Goal: Task Accomplishment & Management: Manage account settings

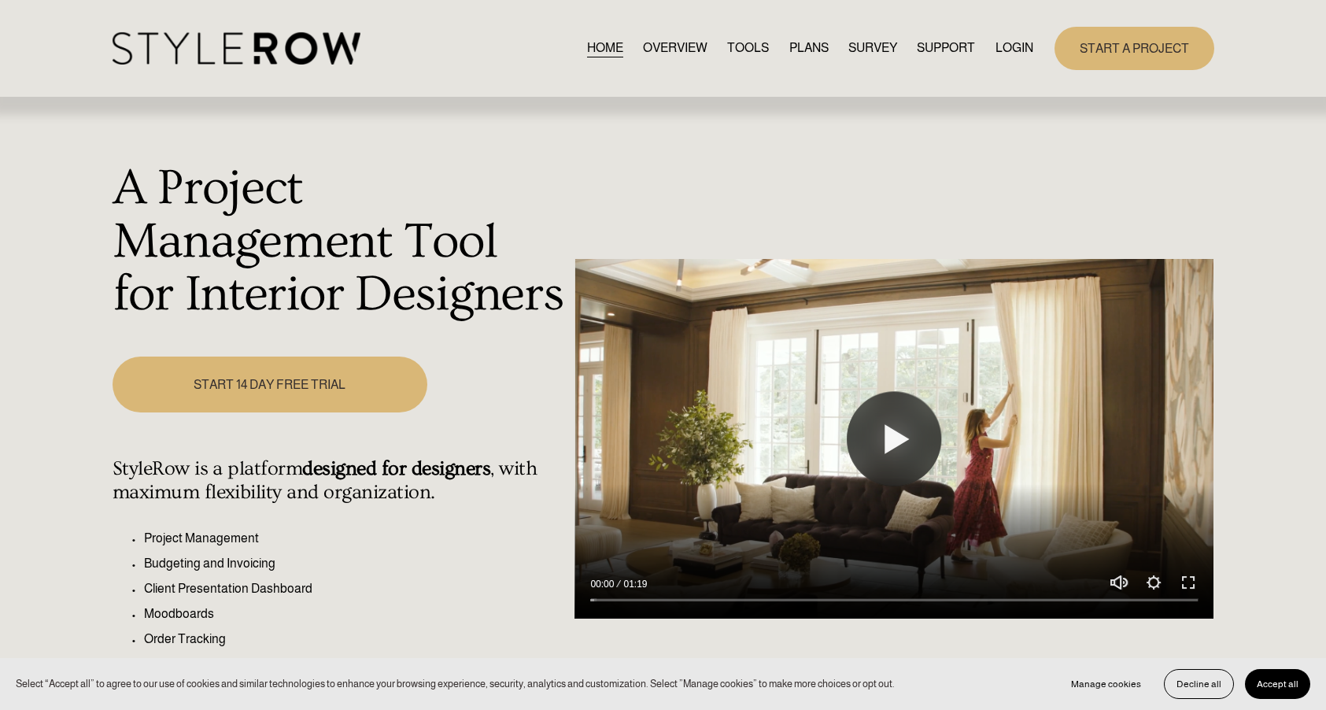
click at [1015, 42] on link "LOGIN" at bounding box center [1014, 48] width 38 height 21
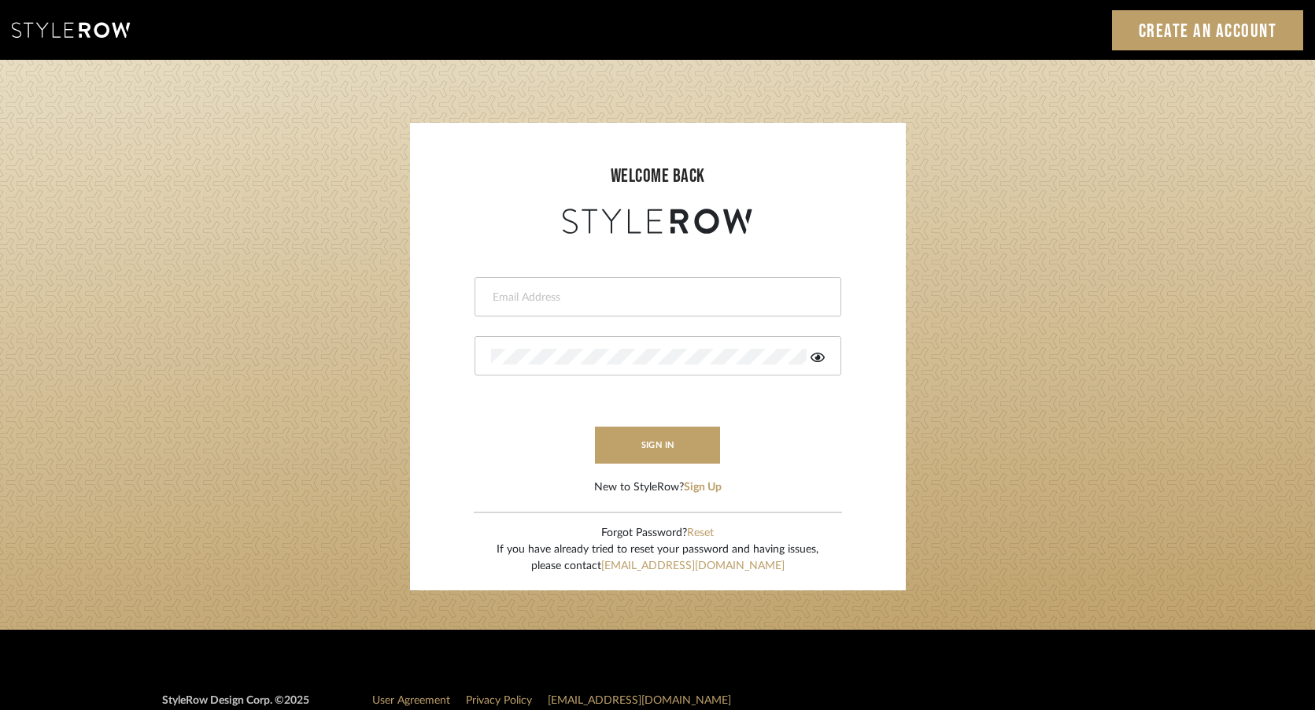
type input "[PERSON_NAME][EMAIL_ADDRESS][DOMAIN_NAME]"
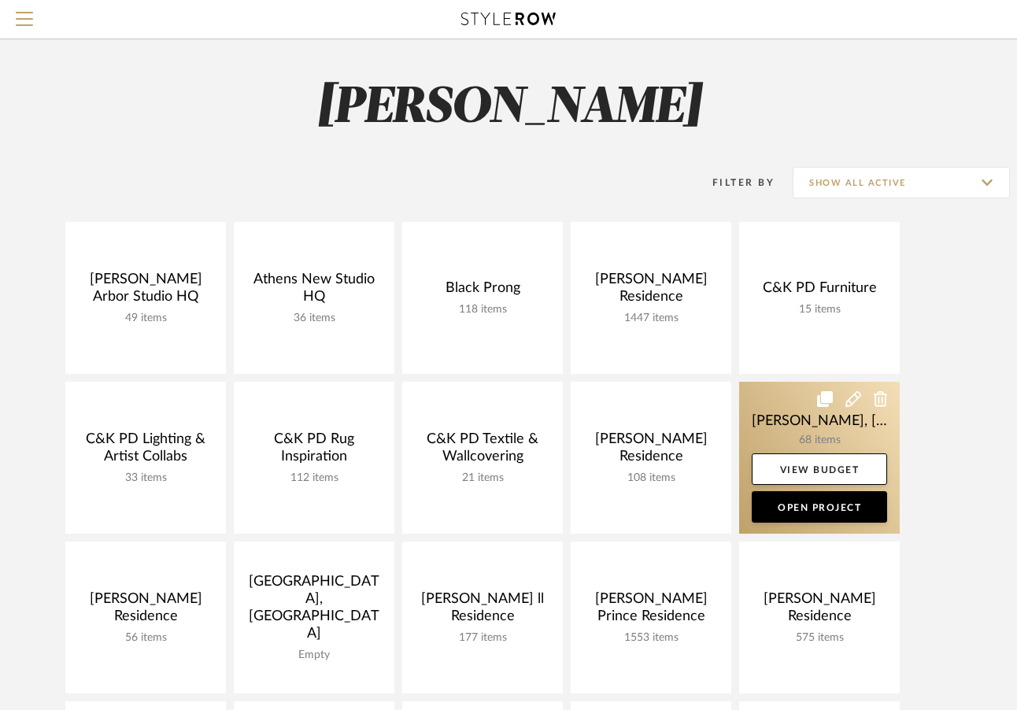
click at [771, 431] on link at bounding box center [819, 458] width 161 height 152
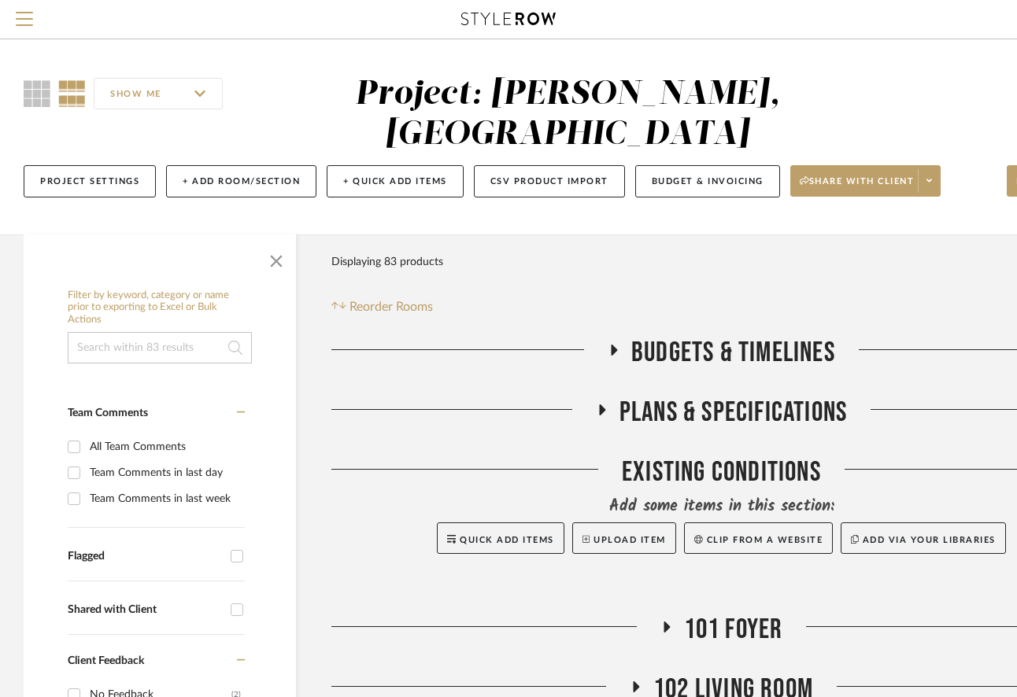
click at [741, 396] on span "Plans & Specifications" at bounding box center [732, 413] width 227 height 34
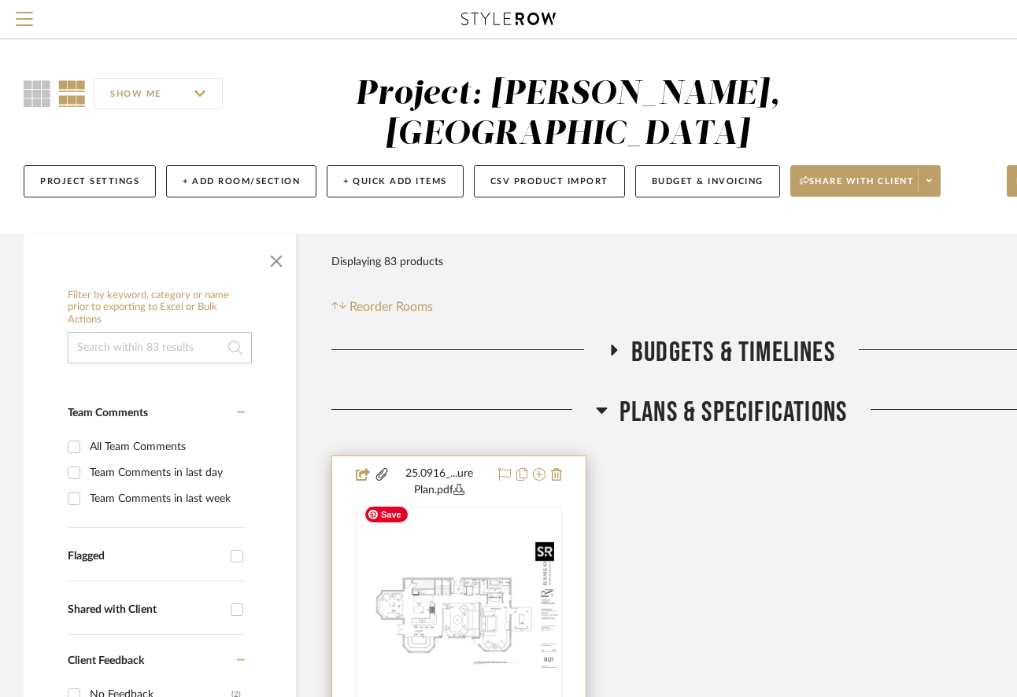
click at [450, 547] on img "0" at bounding box center [458, 606] width 203 height 135
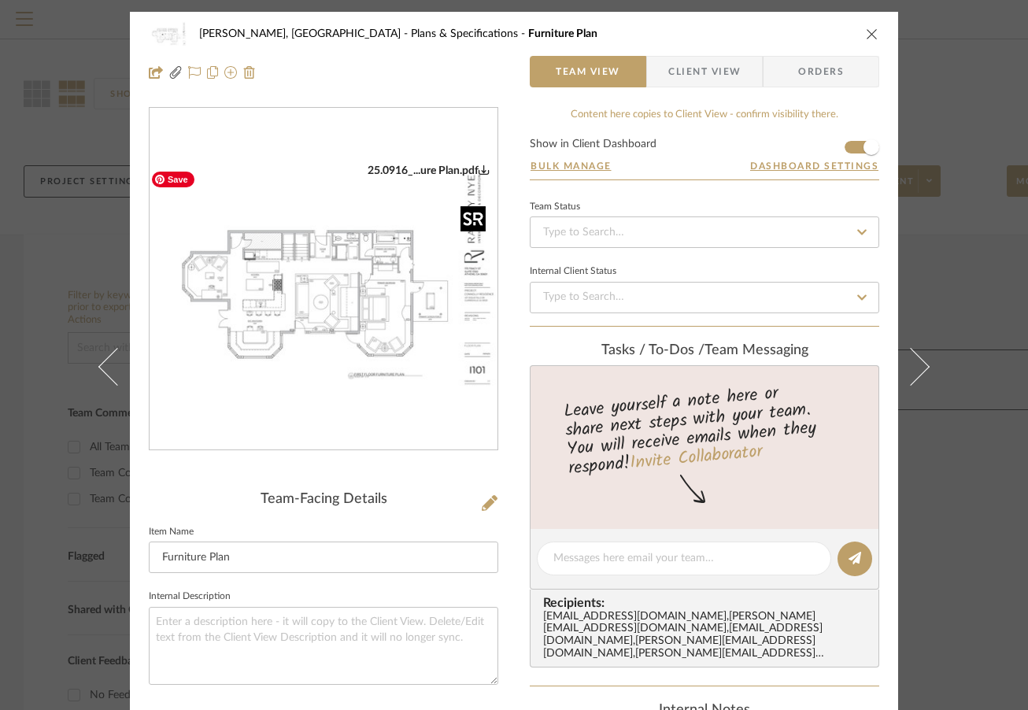
click at [397, 327] on img "0" at bounding box center [324, 280] width 348 height 232
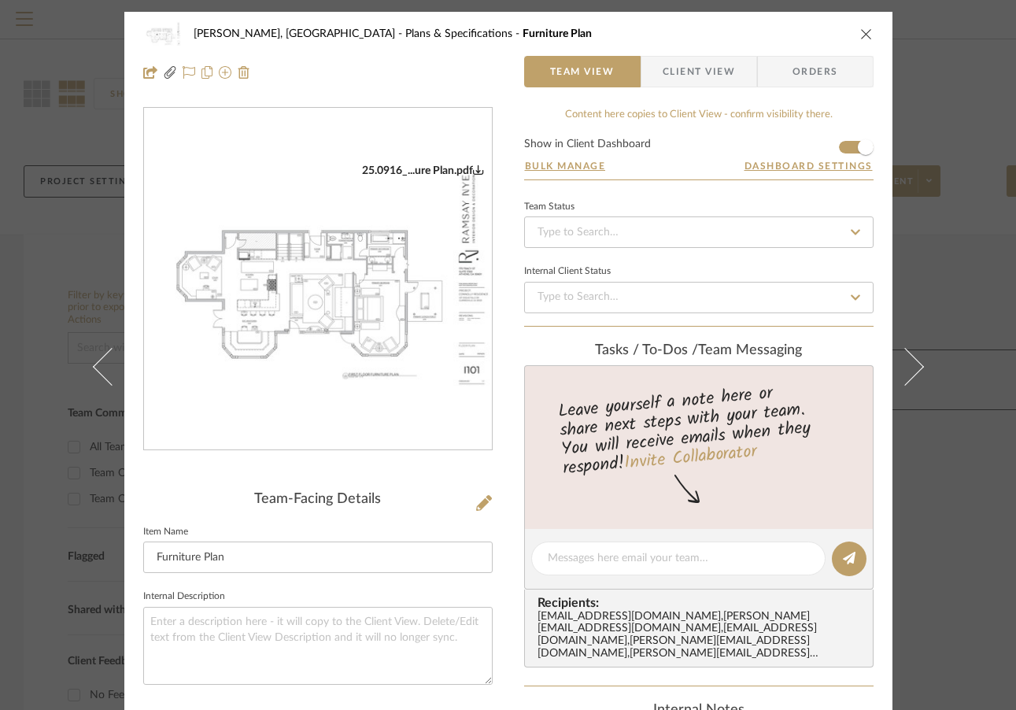
click at [861, 38] on icon "close" at bounding box center [866, 34] width 13 height 13
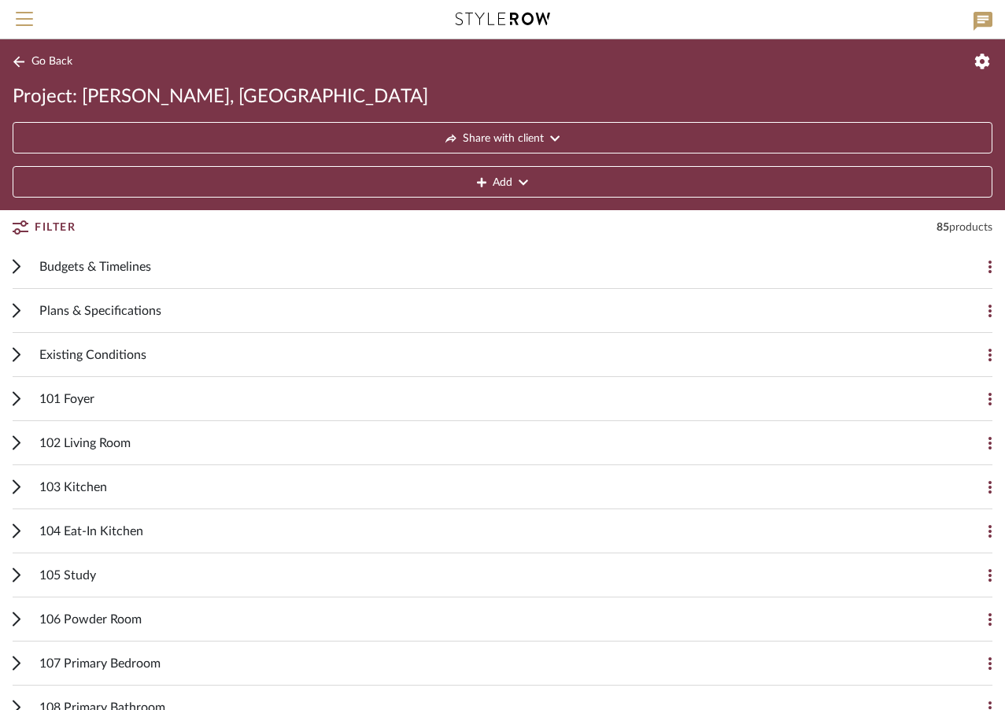
scroll to position [50, 0]
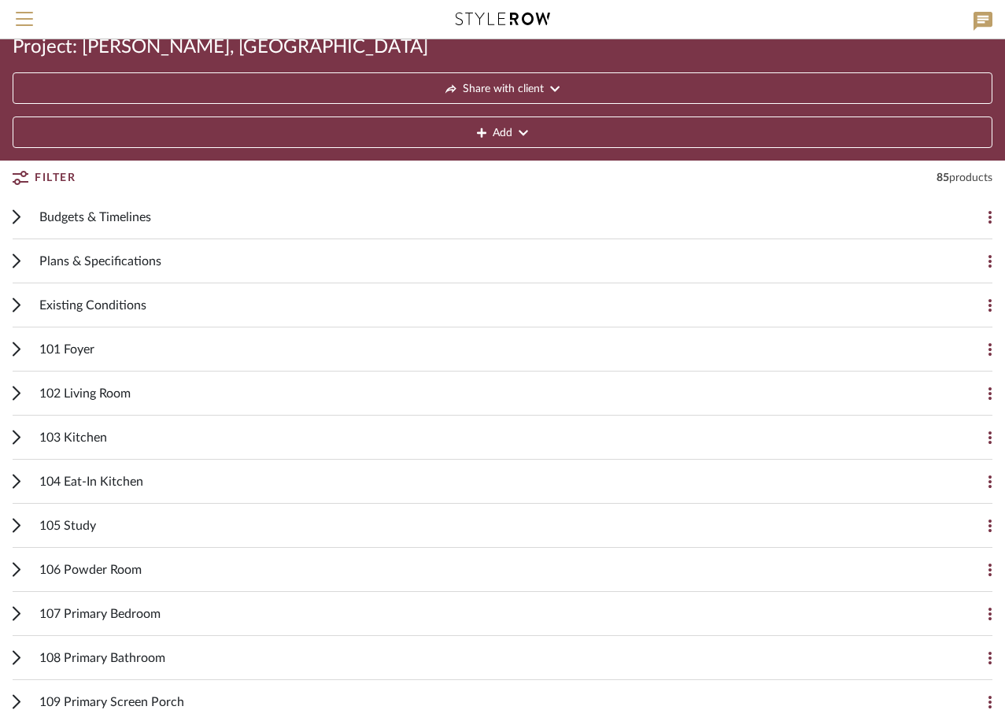
click at [67, 349] on span "101 Foyer" at bounding box center [66, 349] width 55 height 19
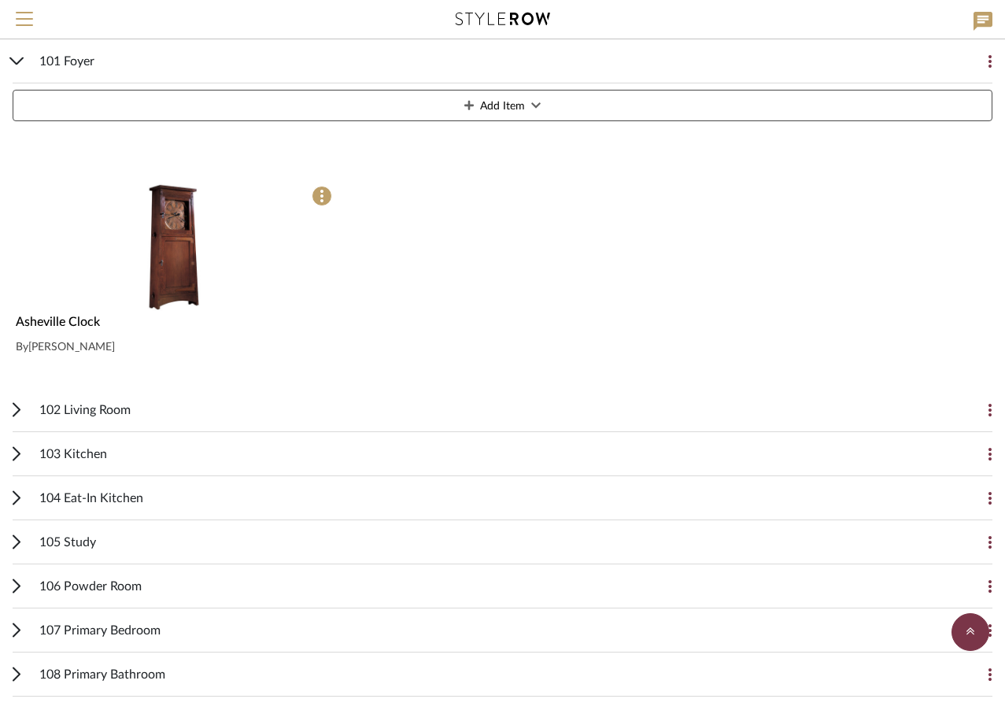
scroll to position [589, 0]
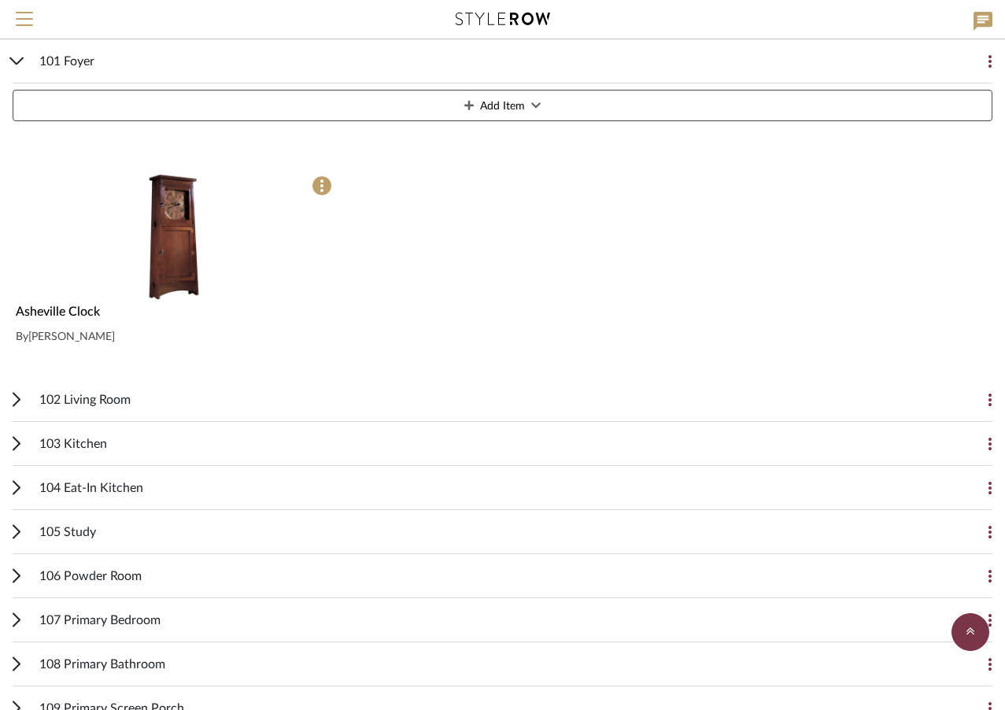
click at [72, 400] on span "102 Living Room" at bounding box center [84, 399] width 91 height 19
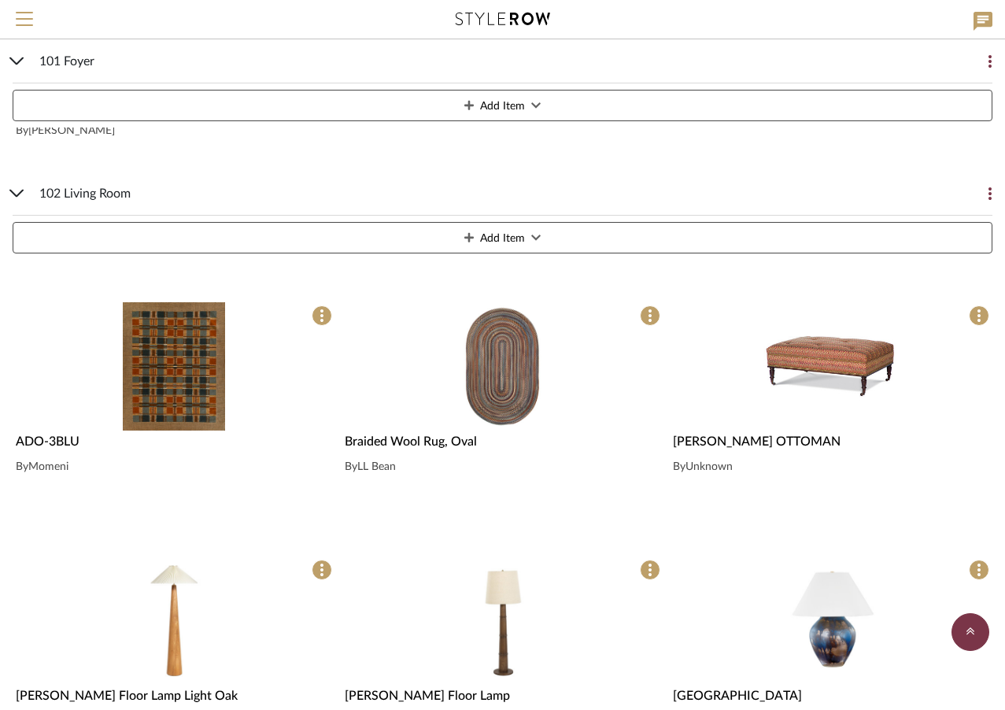
scroll to position [799, 0]
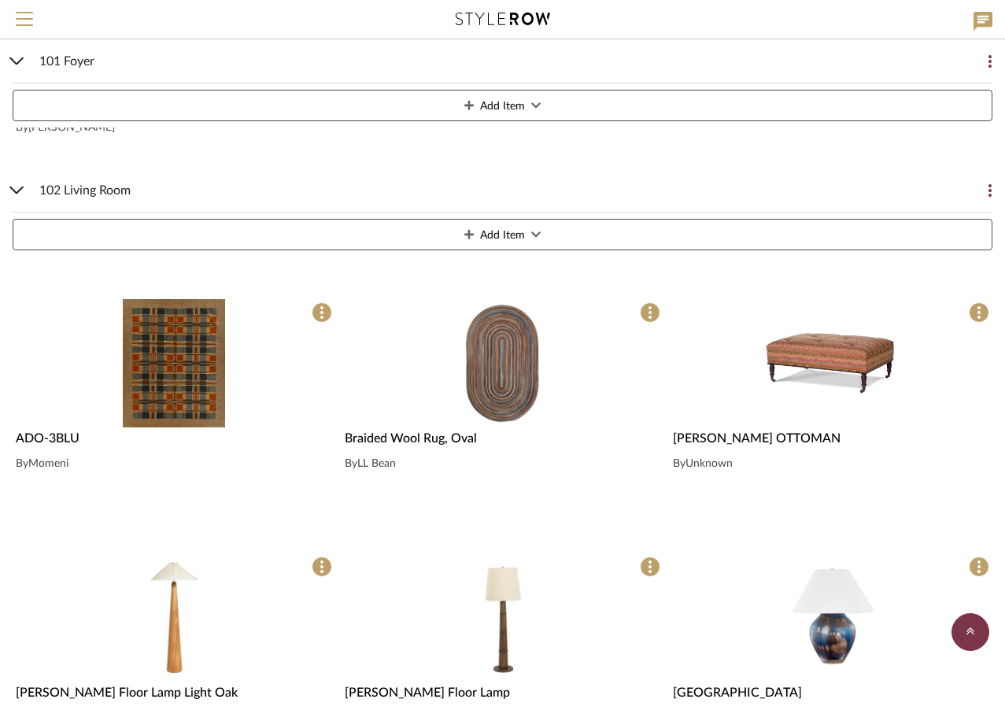
click at [52, 185] on span "102 Living Room" at bounding box center [84, 190] width 91 height 19
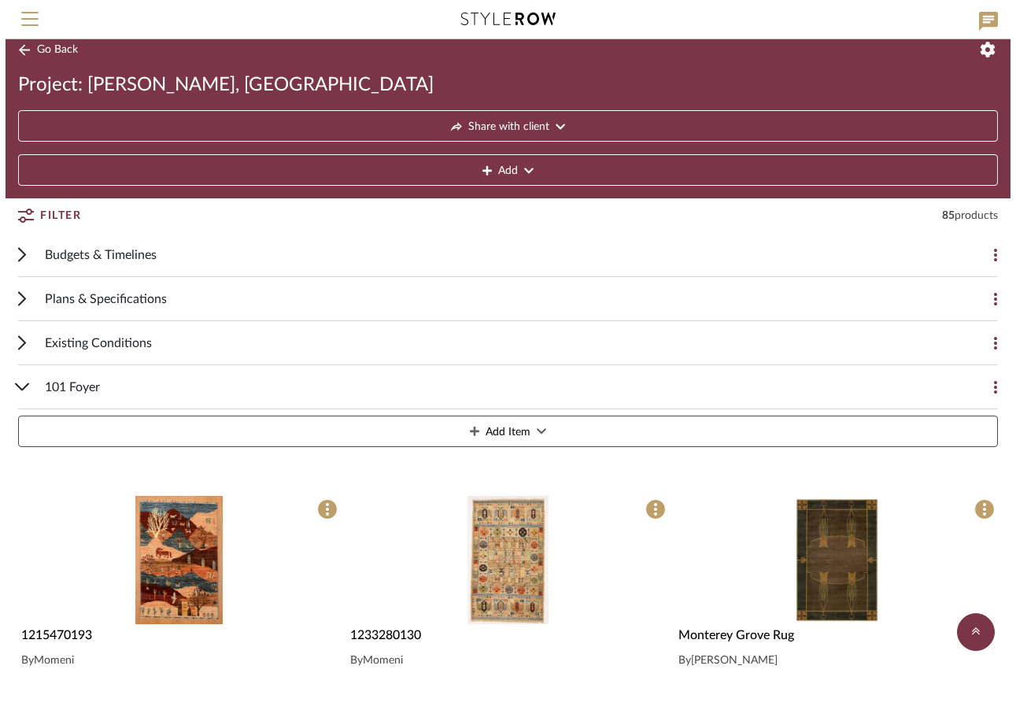
scroll to position [0, 0]
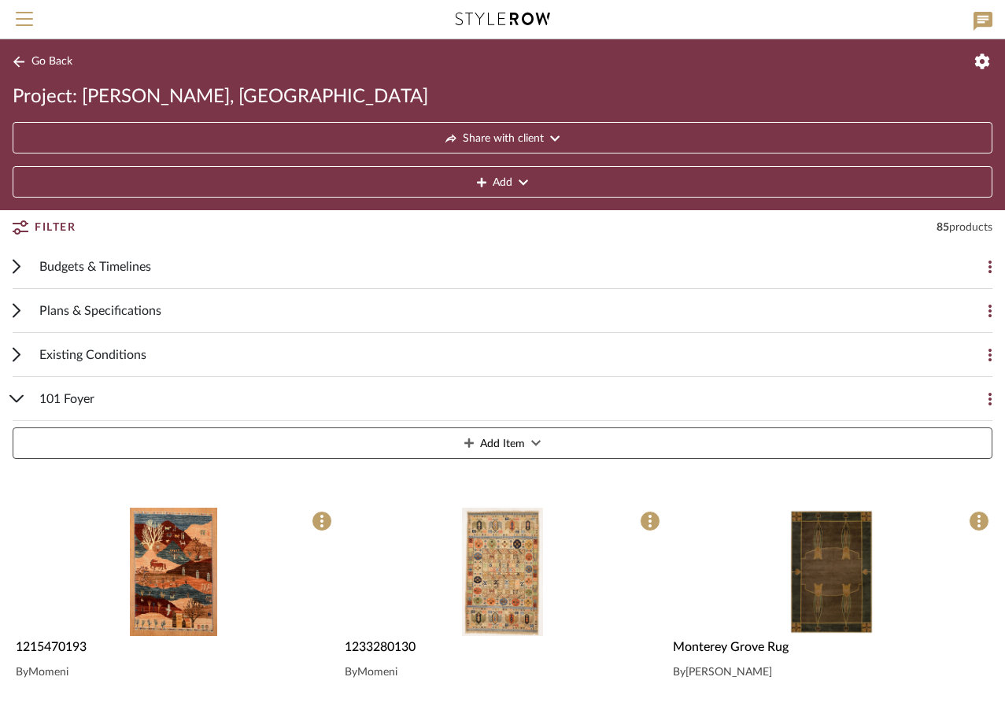
click at [0, 0] on img at bounding box center [0, 0] width 0 height 0
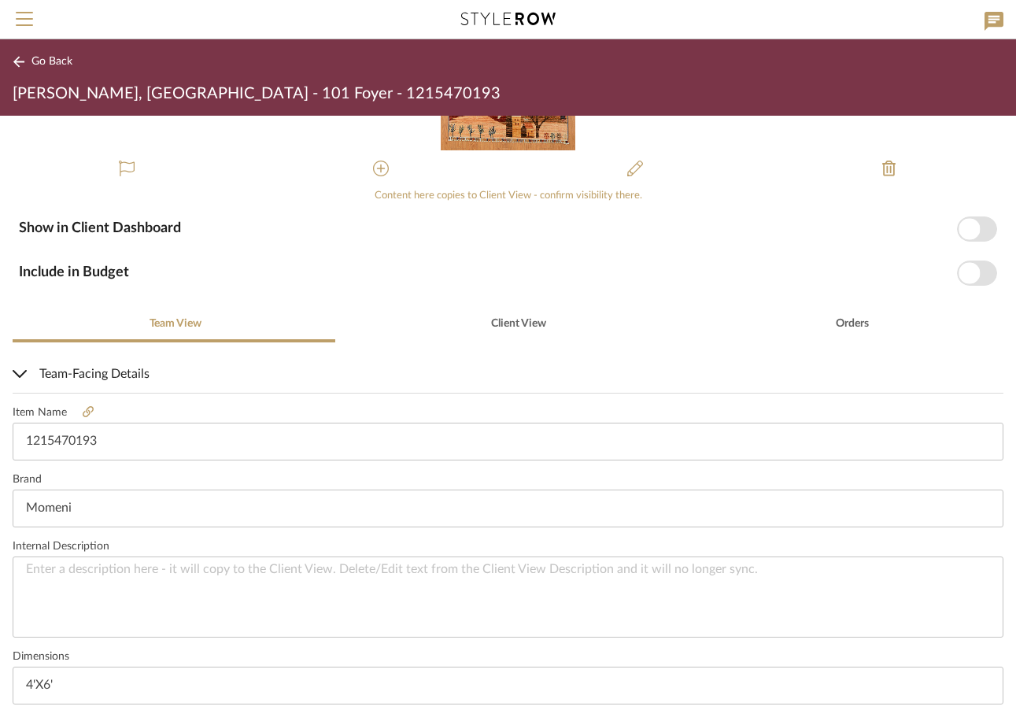
scroll to position [342, 0]
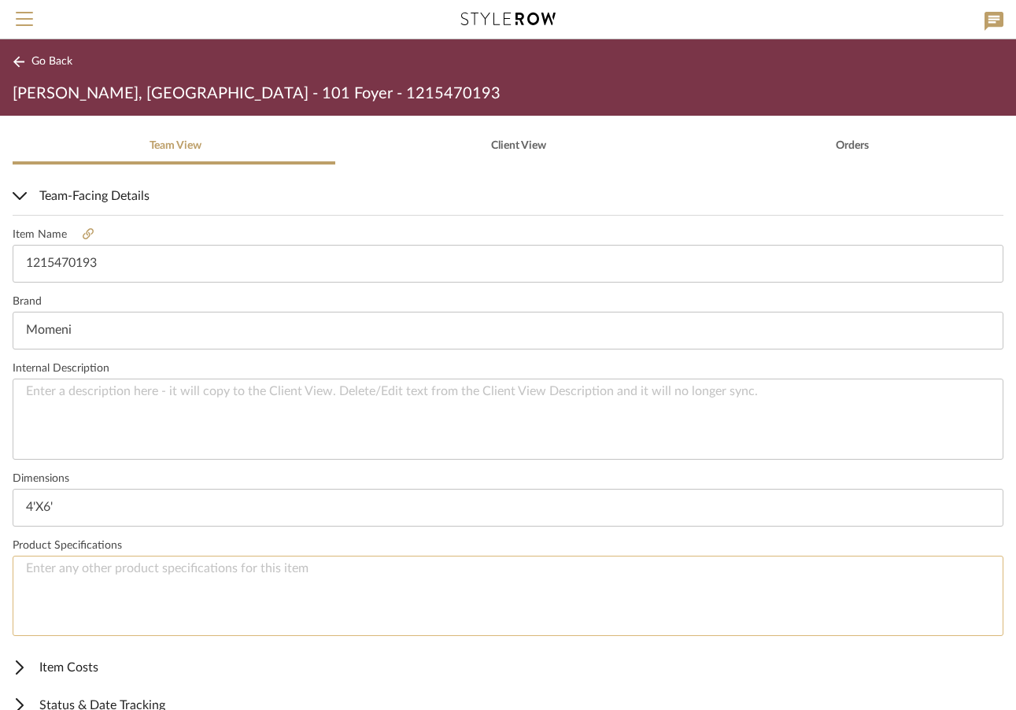
click at [50, 570] on textarea at bounding box center [508, 596] width 991 height 81
paste textarea "4'X6'"
type textarea "4"
click at [48, 574] on textarea at bounding box center [508, 596] width 991 height 81
paste textarea "Kurjeen or Khorjeen means "saddle bag""
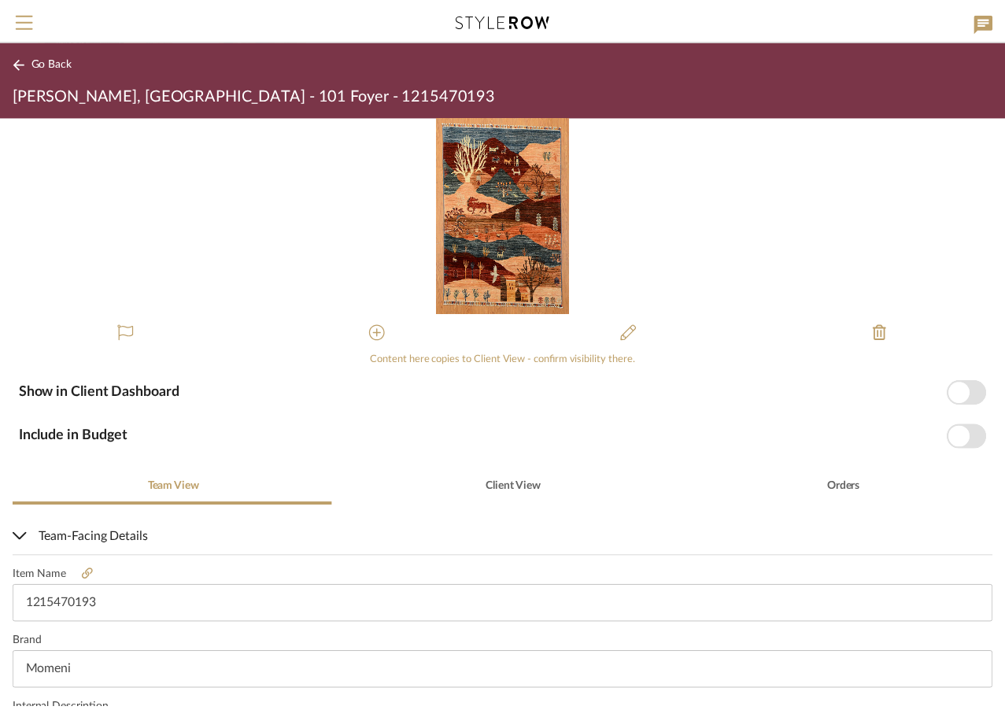
scroll to position [406, 0]
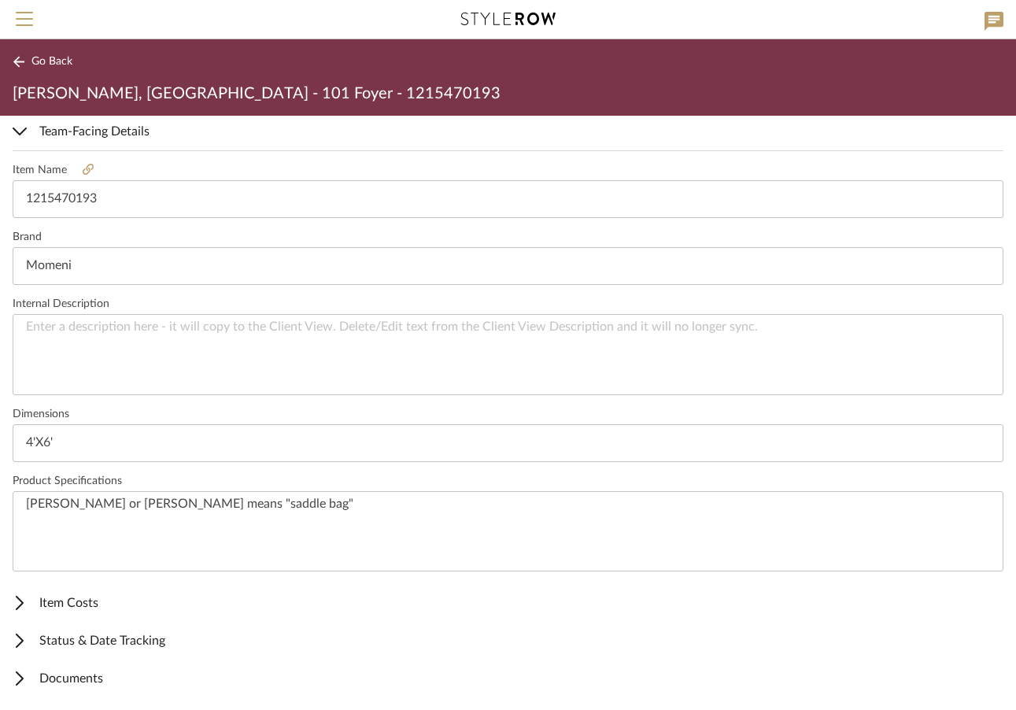
type textarea "Kurjeen or Khorjeen means "saddle bag""
click at [20, 62] on icon at bounding box center [18, 61] width 11 height 11
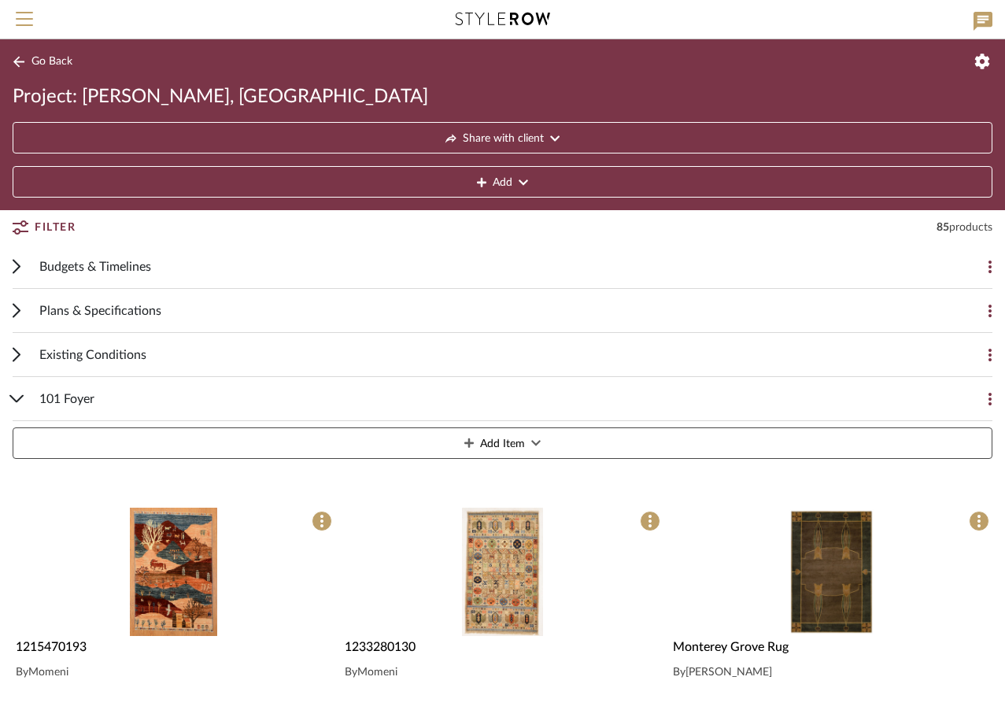
click at [44, 403] on span "101 Foyer" at bounding box center [66, 398] width 55 height 19
